Goal: Task Accomplishment & Management: Manage account settings

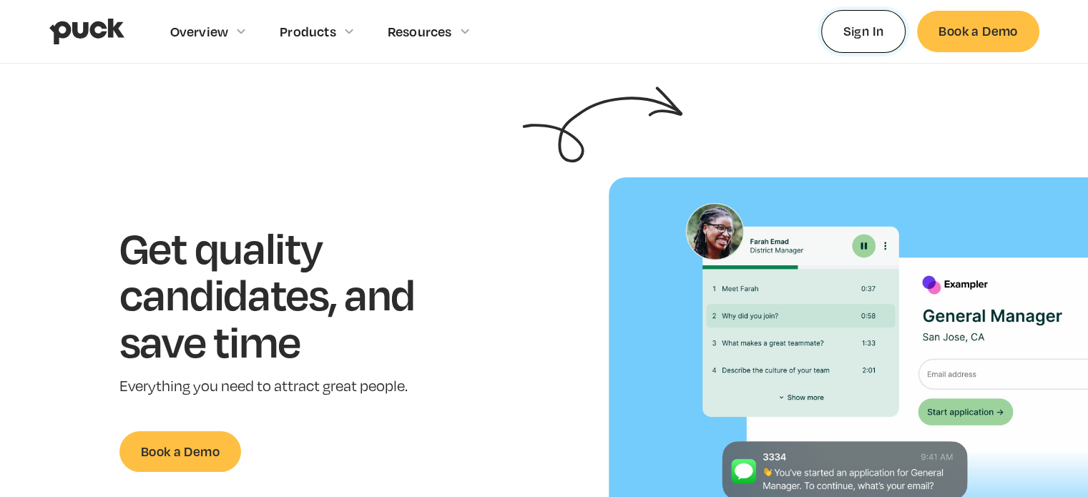
click at [862, 38] on link "Sign In" at bounding box center [863, 31] width 85 height 42
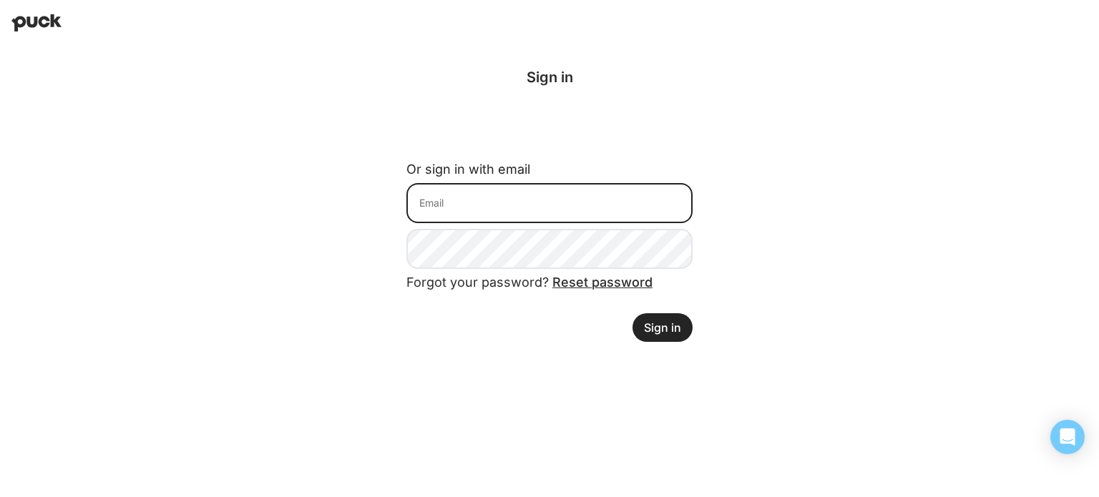
click at [552, 200] on input at bounding box center [549, 203] width 286 height 40
type input "tobeybrekken@gmail.com"
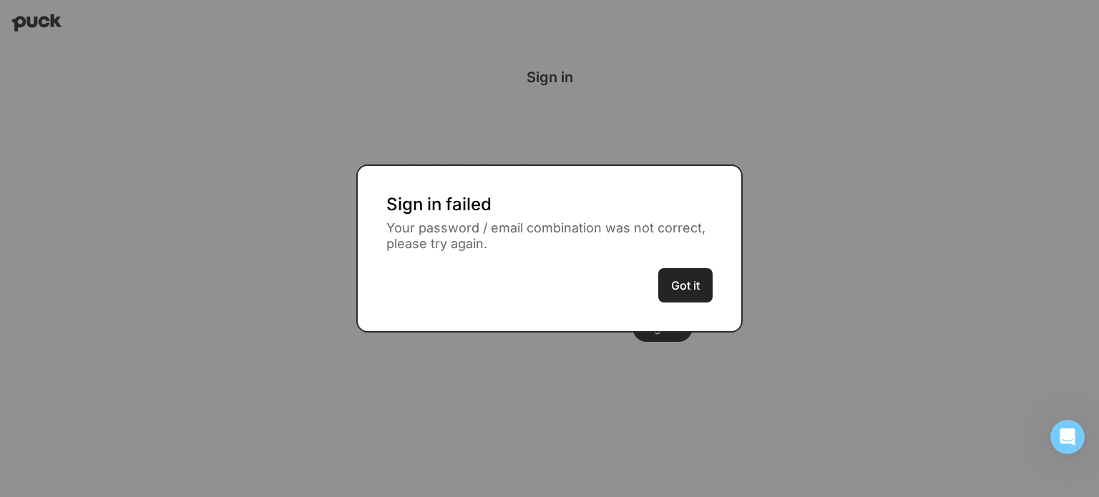
click at [667, 279] on button "Got it" at bounding box center [685, 285] width 54 height 34
click at [695, 285] on button "Got it" at bounding box center [685, 285] width 54 height 34
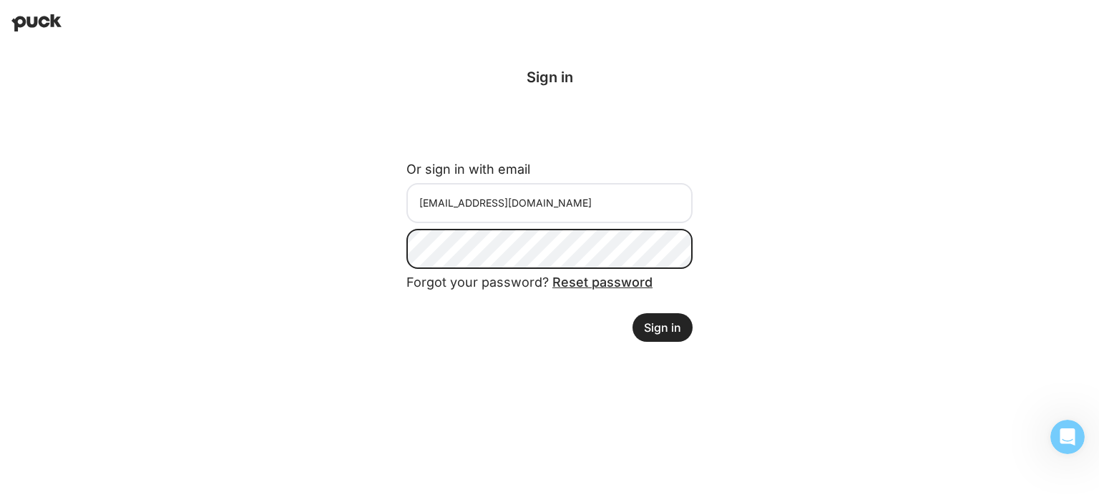
click at [278, 251] on div "Logging in with Google Sign in Or sign in with email tobeybrekken@gmail.com For…" at bounding box center [549, 205] width 1099 height 319
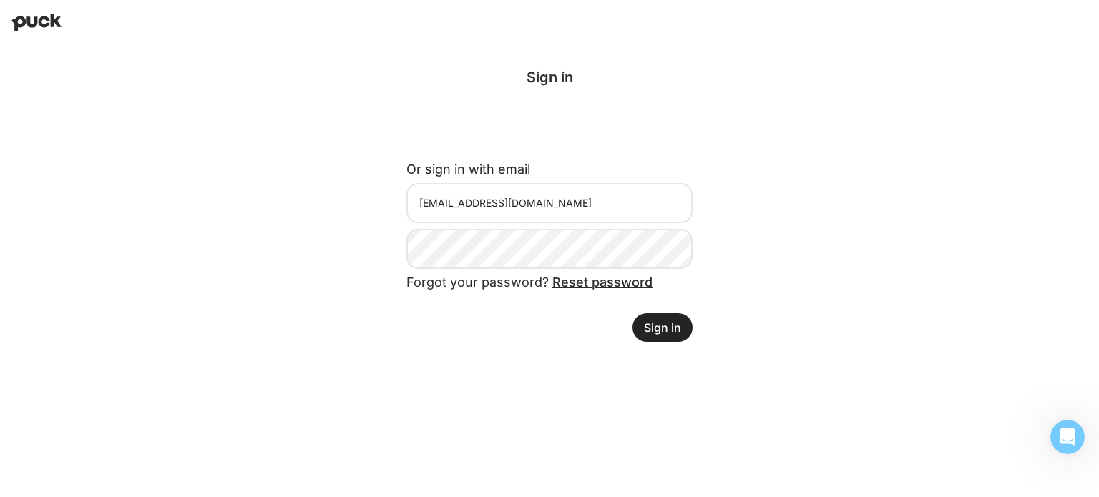
click at [650, 333] on button "Sign in" at bounding box center [662, 327] width 60 height 29
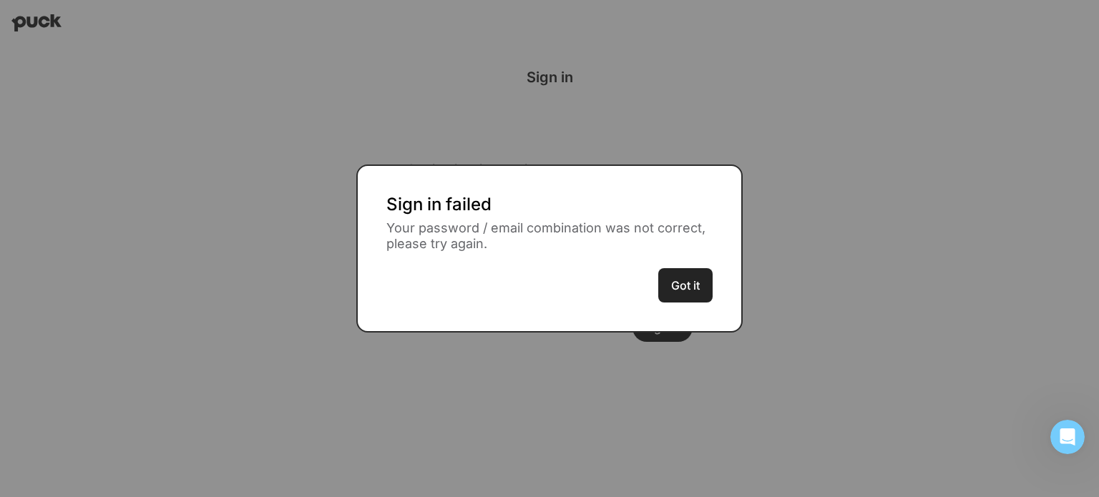
click at [695, 285] on button "Got it" at bounding box center [685, 285] width 54 height 34
click at [690, 288] on button "Got it" at bounding box center [685, 285] width 54 height 34
click at [700, 299] on button "Got it" at bounding box center [685, 285] width 54 height 34
